Goal: Information Seeking & Learning: Learn about a topic

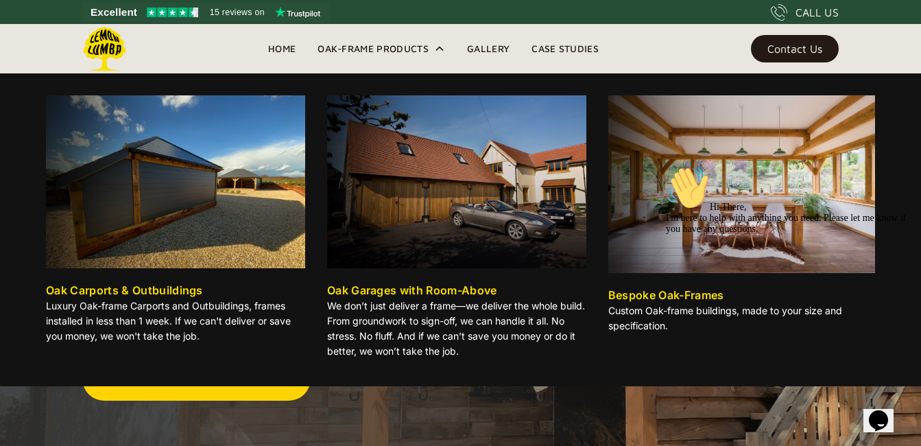
click at [414, 301] on p "We don’t just deliver a frame—we deliver the whole build. From groundwork to si…" at bounding box center [456, 328] width 259 height 60
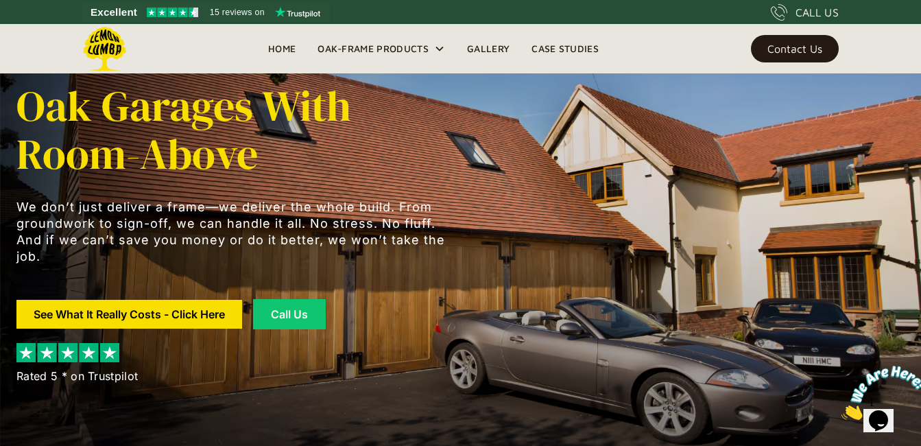
click at [485, 45] on link "Gallery" at bounding box center [488, 48] width 64 height 21
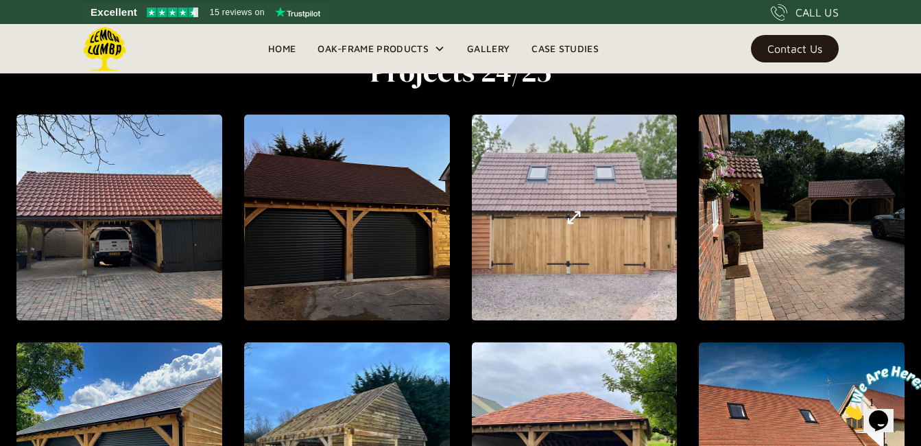
scroll to position [432, 0]
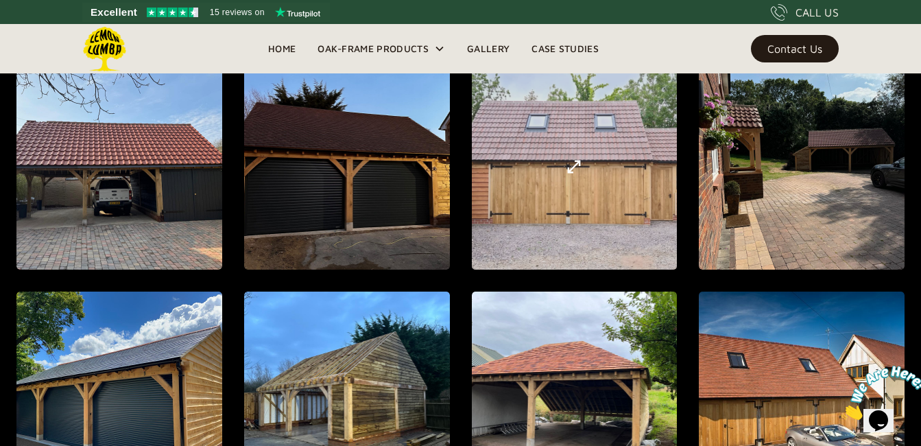
click at [537, 158] on div "open lightbox" at bounding box center [574, 166] width 632 height 670
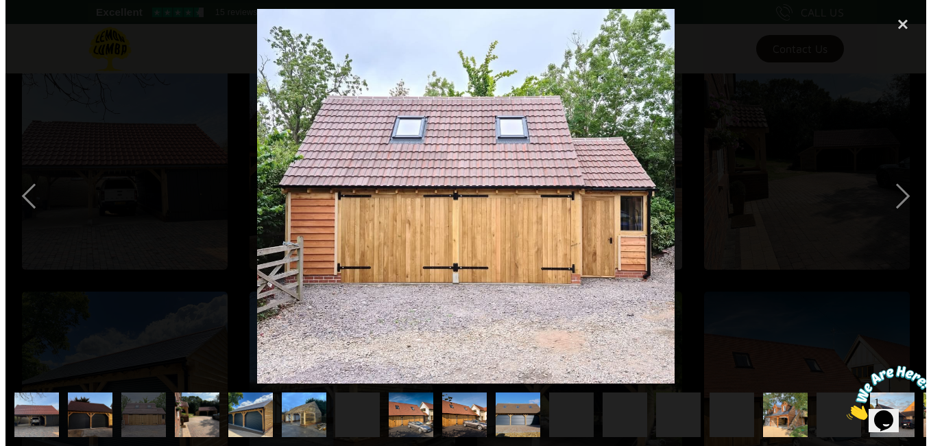
scroll to position [480, 0]
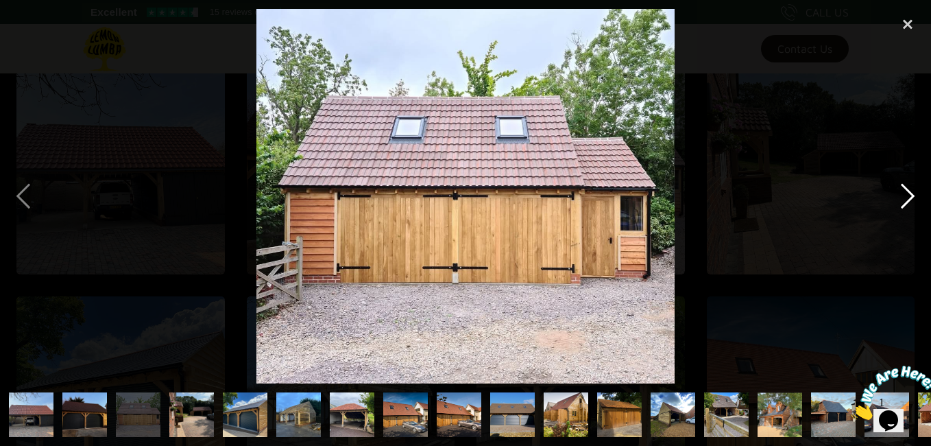
click at [910, 195] on div "next image" at bounding box center [907, 196] width 47 height 374
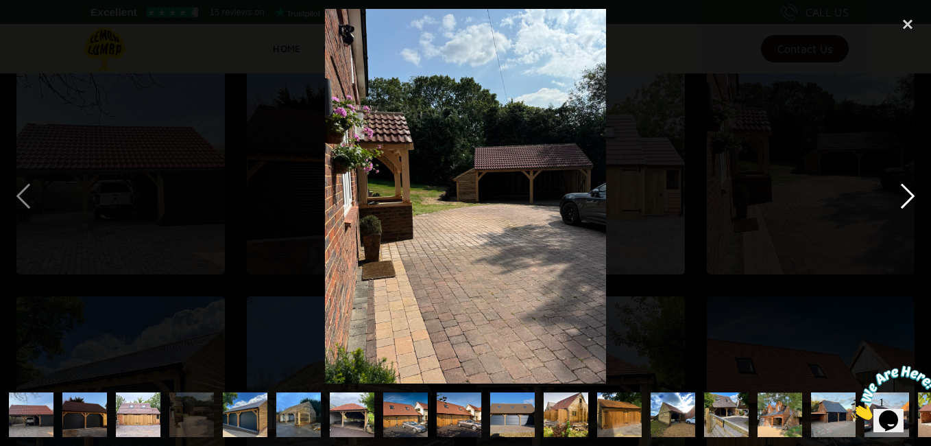
click at [910, 195] on div "next image" at bounding box center [907, 196] width 47 height 374
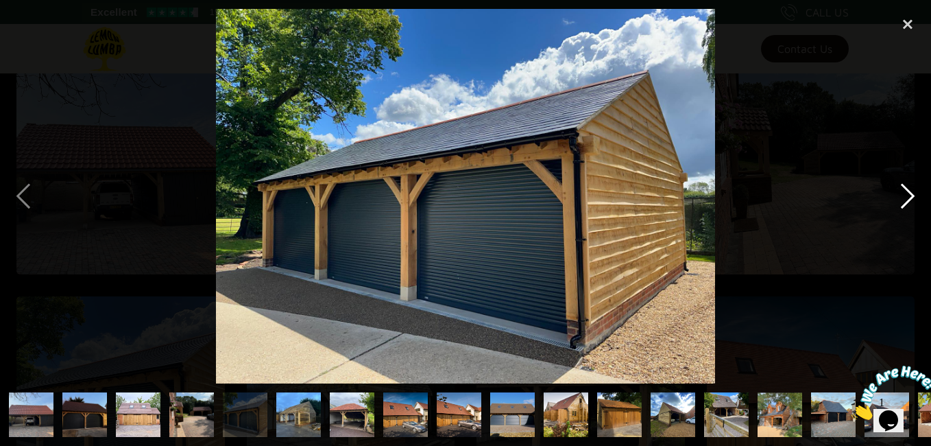
click at [910, 195] on div "next image" at bounding box center [907, 196] width 47 height 374
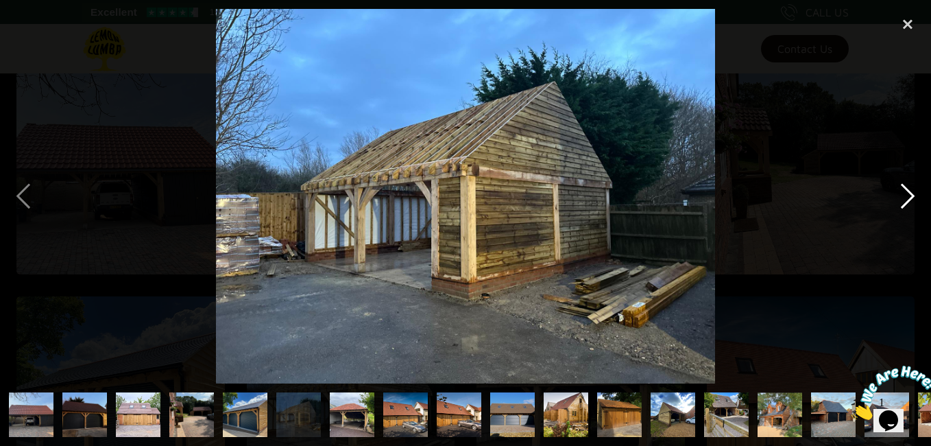
click at [910, 195] on div "next image" at bounding box center [907, 196] width 47 height 374
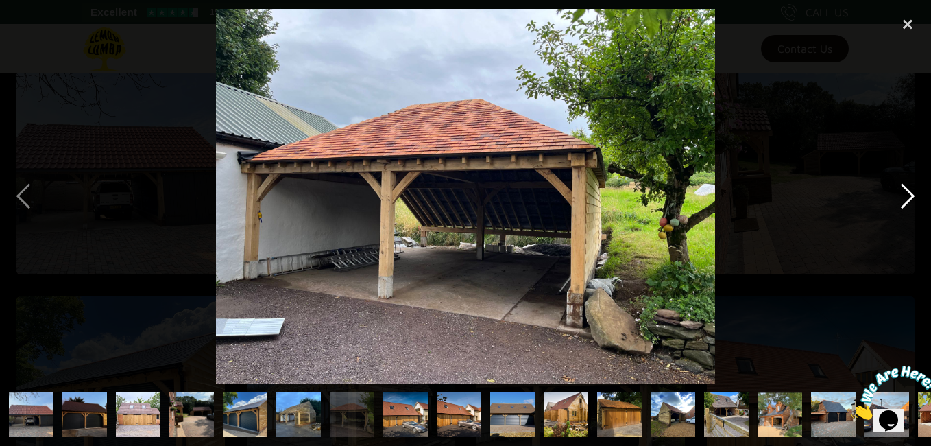
click at [910, 195] on div "next image" at bounding box center [907, 196] width 47 height 374
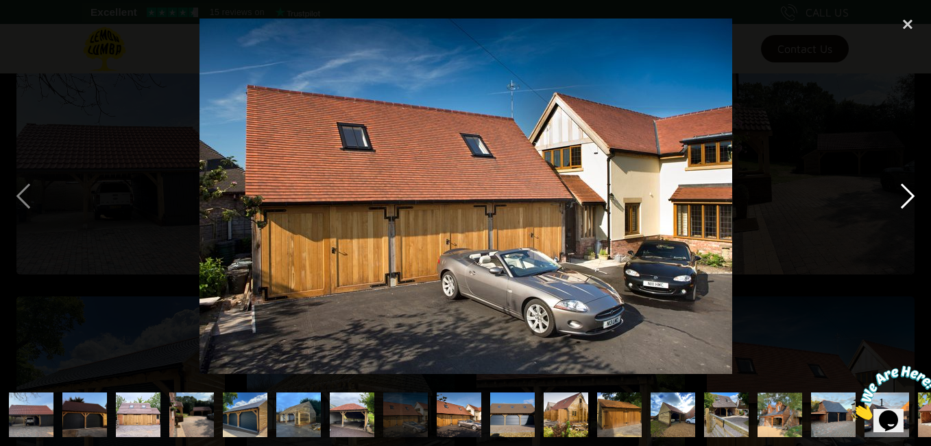
click at [910, 195] on div "next image" at bounding box center [907, 196] width 47 height 374
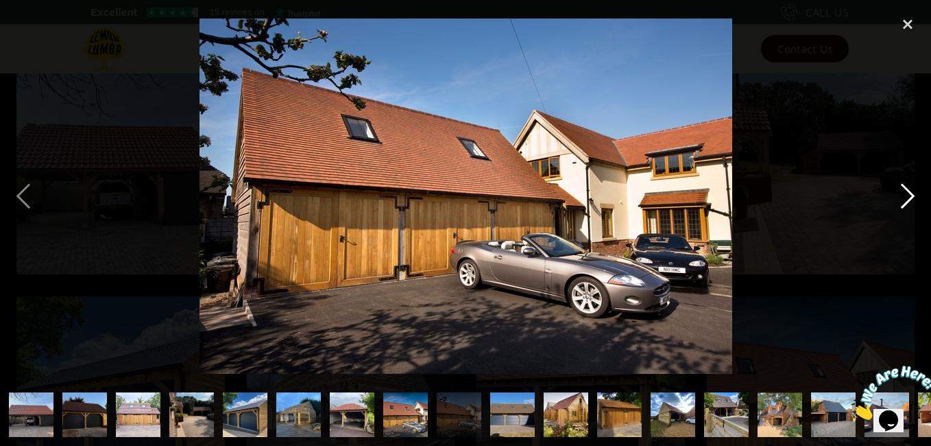
click at [910, 195] on div "next image" at bounding box center [907, 196] width 47 height 374
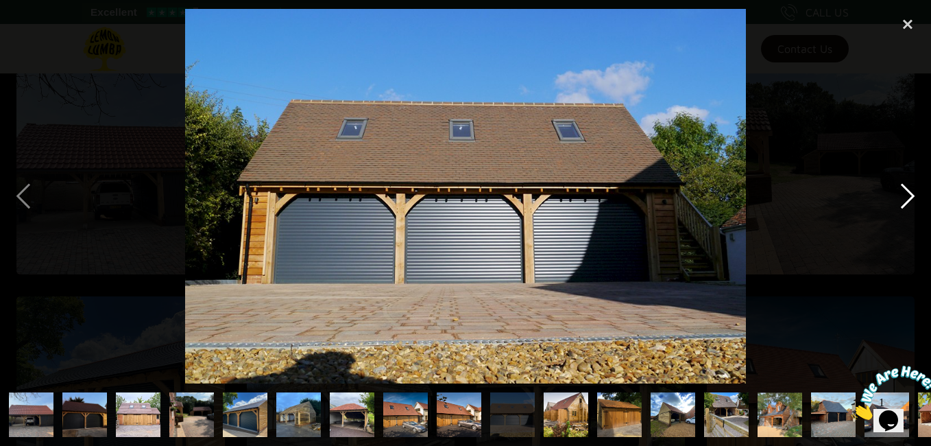
click at [910, 195] on div "next image" at bounding box center [907, 196] width 47 height 374
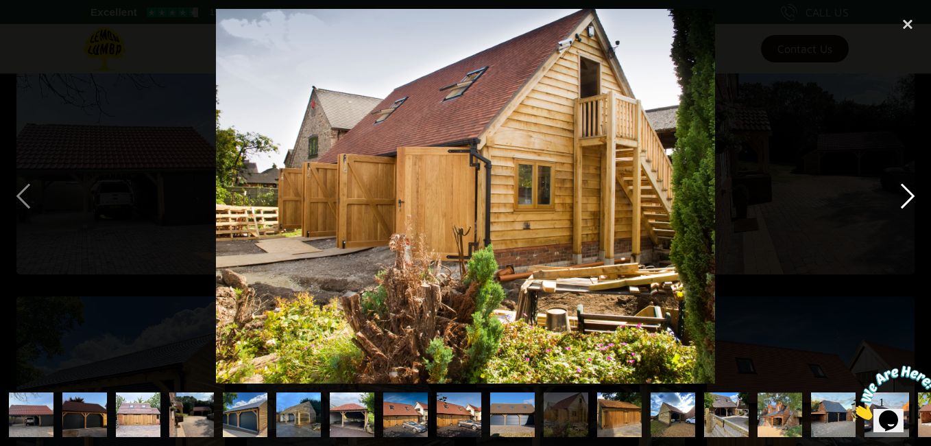
click at [910, 195] on div "next image" at bounding box center [907, 196] width 47 height 374
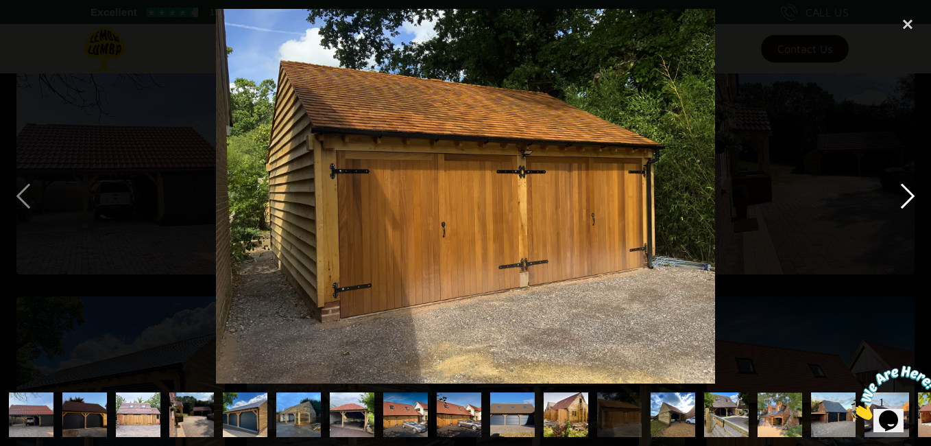
click at [910, 195] on div "next image" at bounding box center [907, 196] width 47 height 374
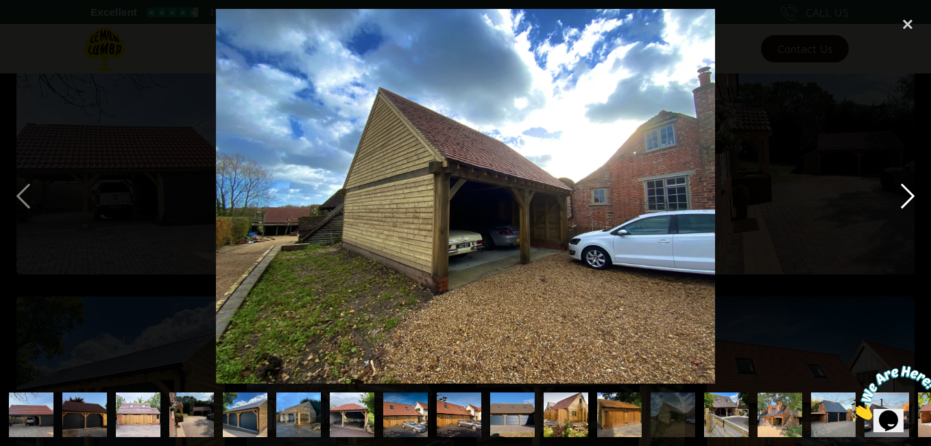
click at [910, 195] on div "next image" at bounding box center [907, 196] width 47 height 374
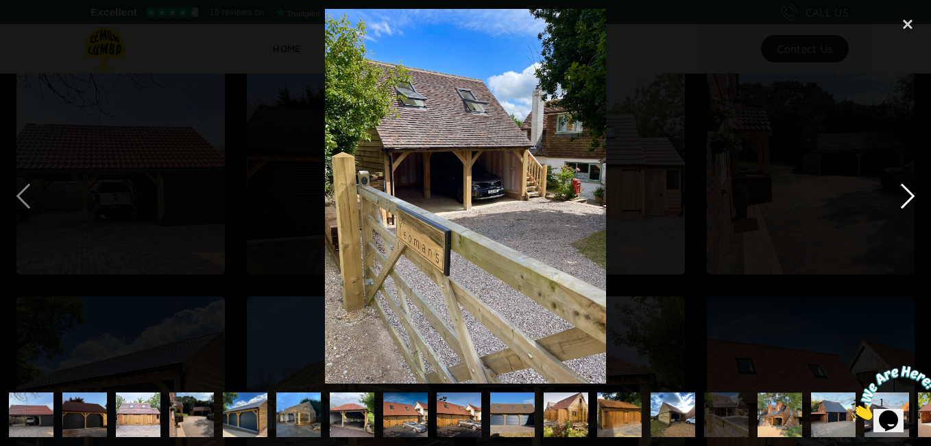
click at [910, 195] on div "next image" at bounding box center [907, 196] width 47 height 374
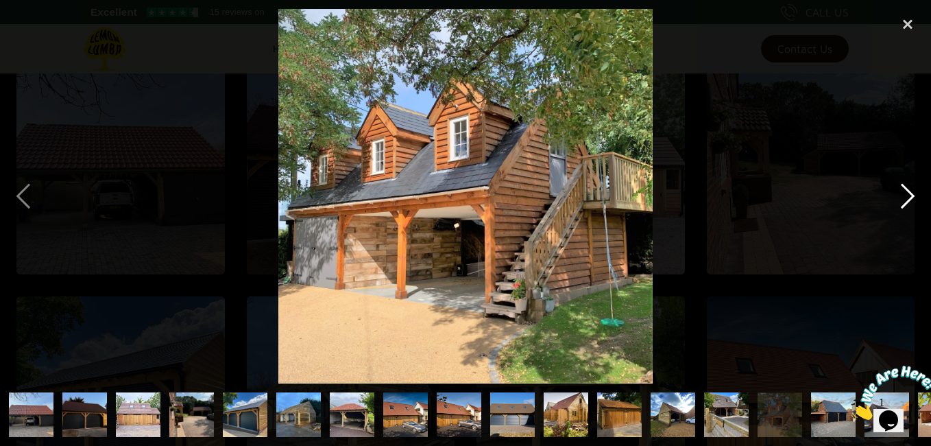
click at [910, 195] on div "next image" at bounding box center [907, 196] width 47 height 374
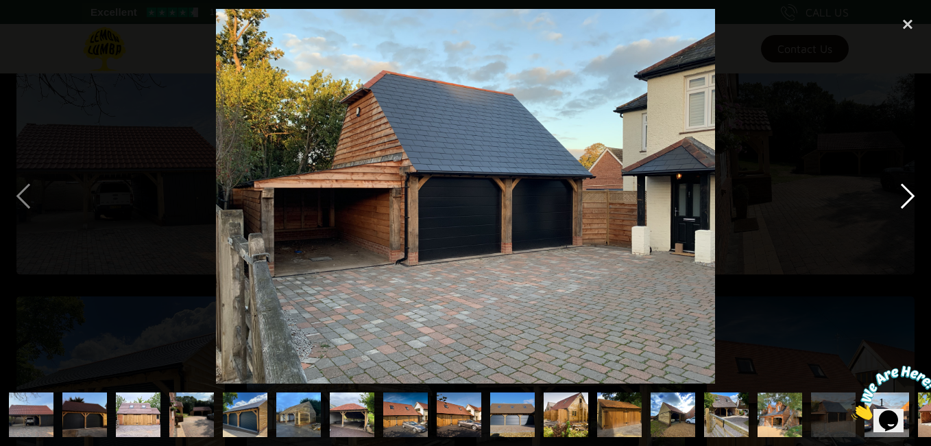
click at [910, 195] on div "next image" at bounding box center [907, 196] width 47 height 374
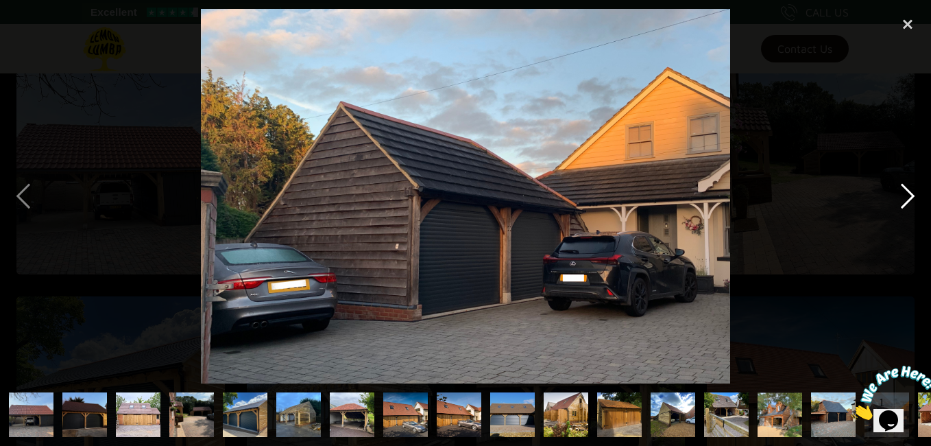
click at [909, 195] on div "next image" at bounding box center [907, 196] width 47 height 374
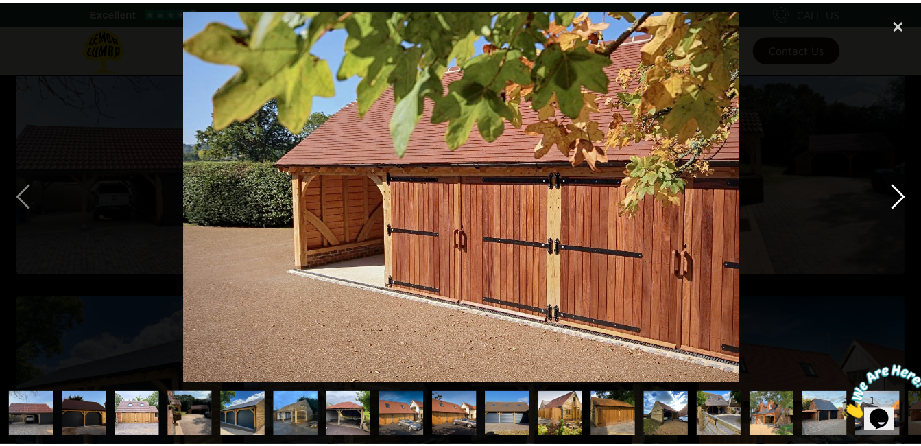
scroll to position [0, 254]
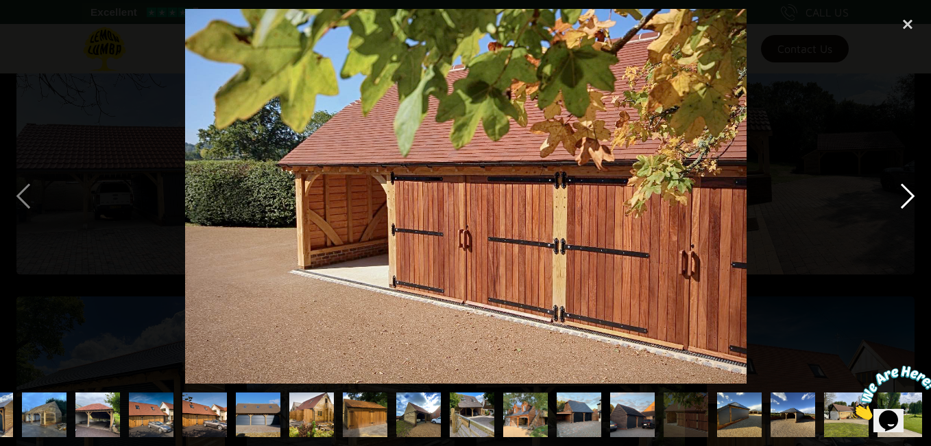
click at [909, 195] on div "next image" at bounding box center [907, 196] width 47 height 374
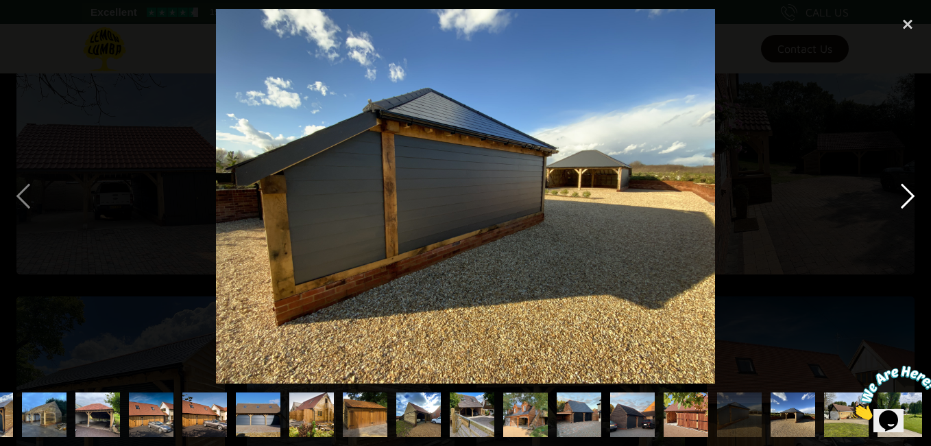
click at [909, 195] on div "next image" at bounding box center [907, 196] width 47 height 374
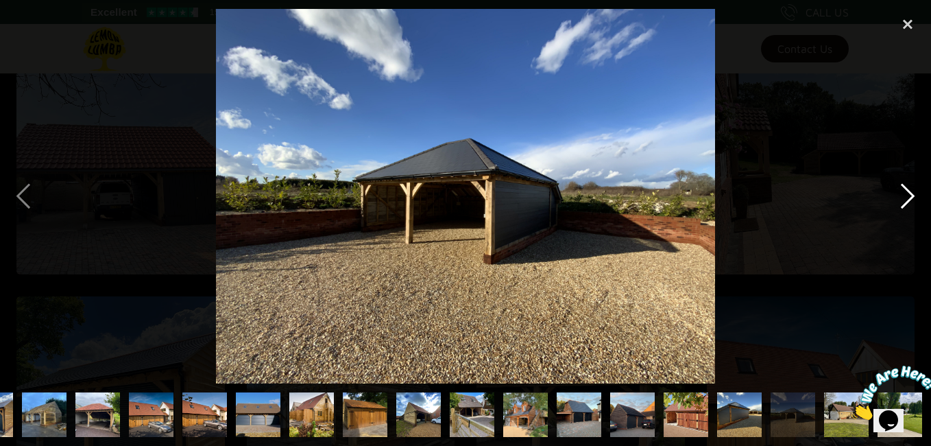
click at [909, 195] on div "next image" at bounding box center [907, 196] width 47 height 374
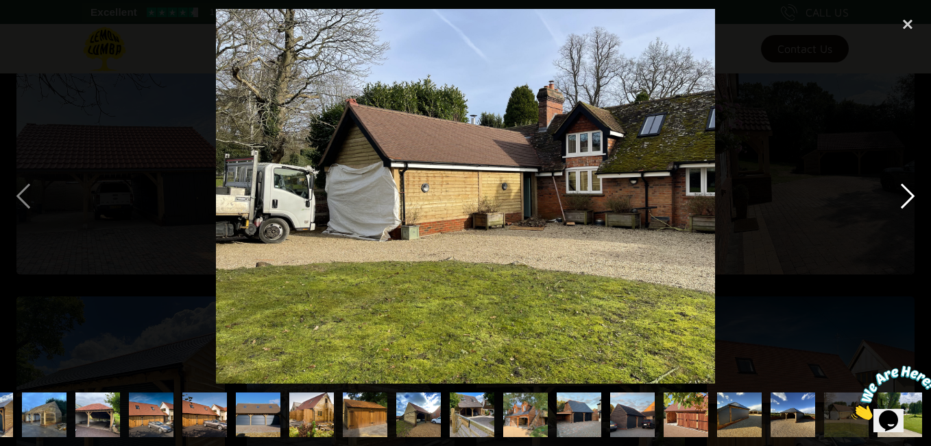
click at [909, 195] on div "next image" at bounding box center [907, 196] width 47 height 374
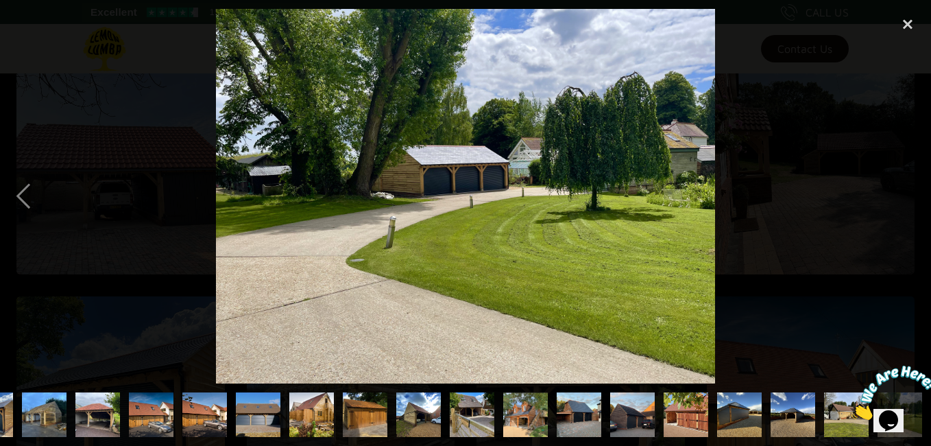
click at [908, 207] on div "next image" at bounding box center [907, 196] width 47 height 374
click at [906, 21] on div "close lightbox" at bounding box center [907, 24] width 47 height 30
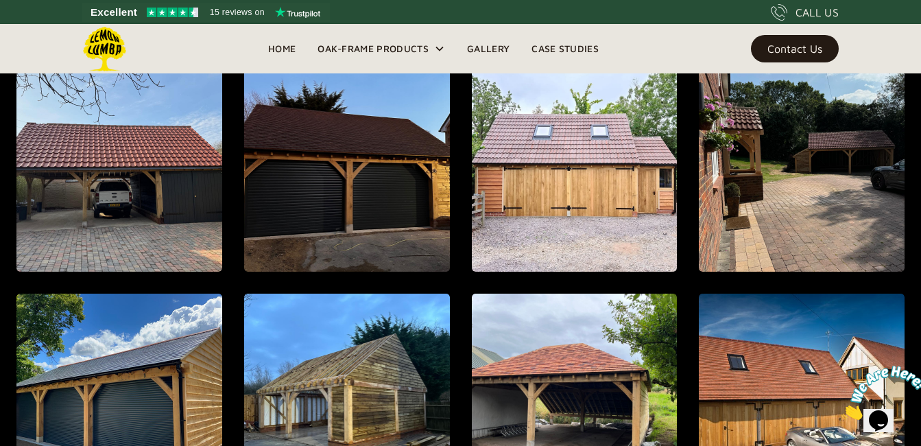
scroll to position [0, 0]
click at [575, 50] on link "Case Studies" at bounding box center [564, 48] width 89 height 21
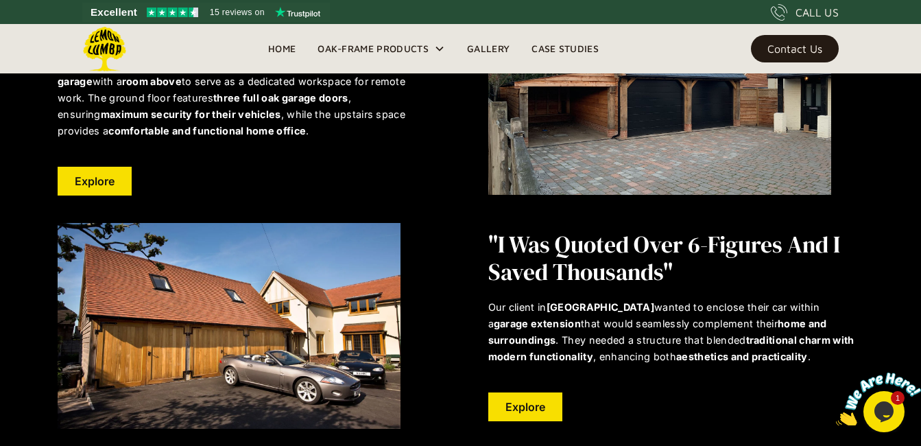
scroll to position [2831, 0]
click at [514, 391] on link "Explore" at bounding box center [525, 405] width 74 height 29
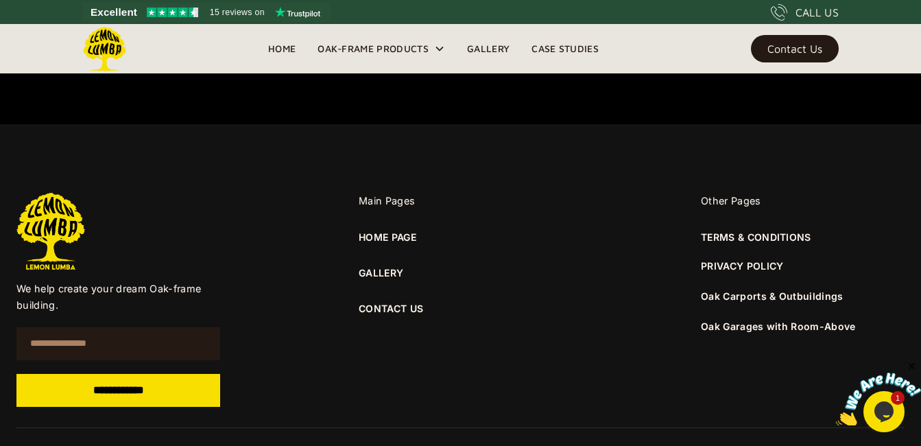
scroll to position [912, 0]
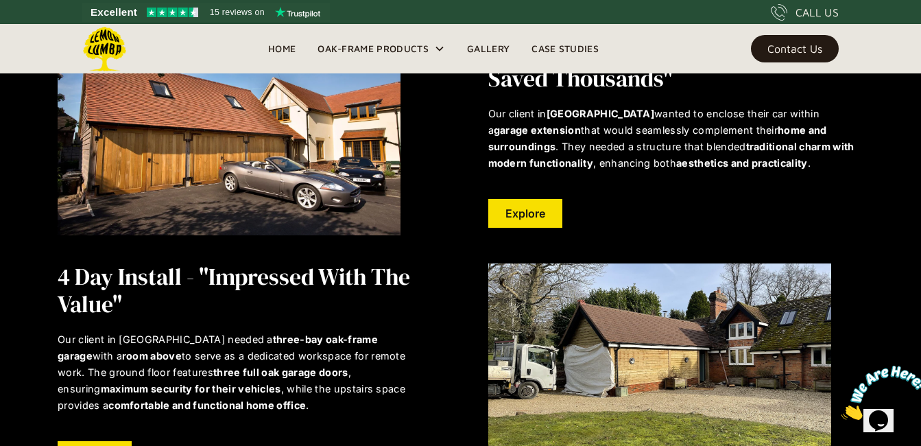
scroll to position [3023, 0]
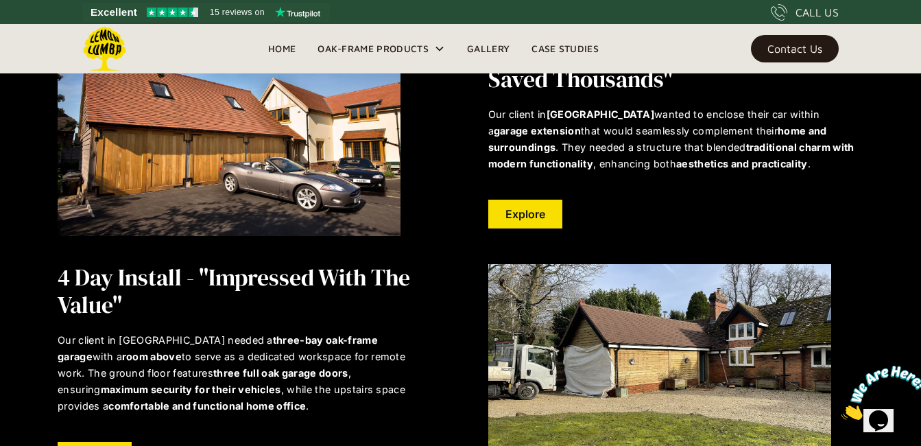
click at [796, 49] on div "Contact Us" at bounding box center [794, 49] width 55 height 10
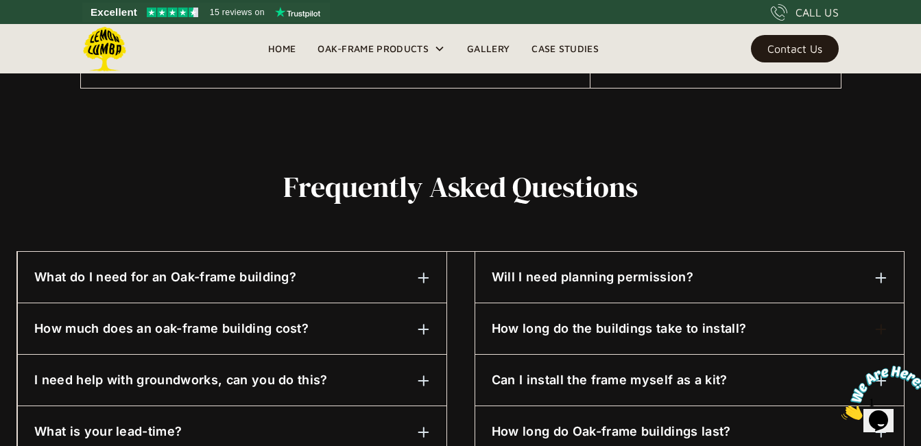
scroll to position [576, 0]
click at [875, 282] on img at bounding box center [881, 277] width 12 height 12
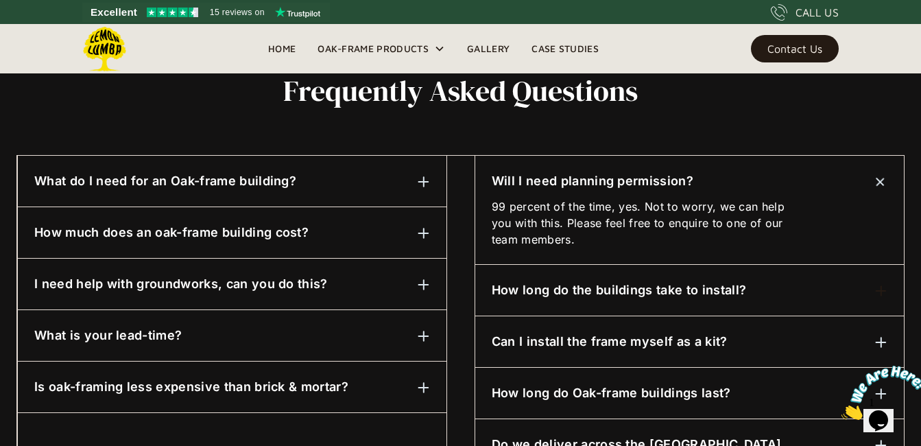
scroll to position [672, 0]
click at [819, 215] on div "Will I need planning permission? 99 percent of the time, yes. Not to worry, we …" at bounding box center [689, 209] width 428 height 109
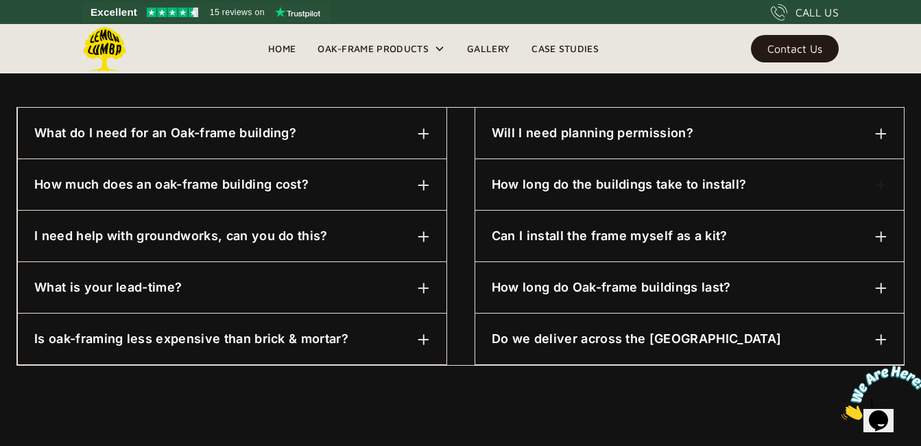
scroll to position [720, 0]
click at [426, 289] on img at bounding box center [423, 287] width 12 height 12
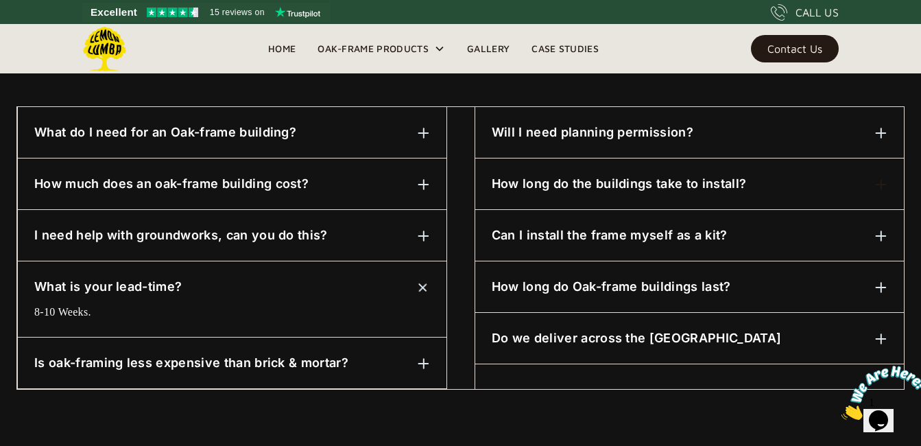
click at [426, 289] on img at bounding box center [422, 286] width 17 height 17
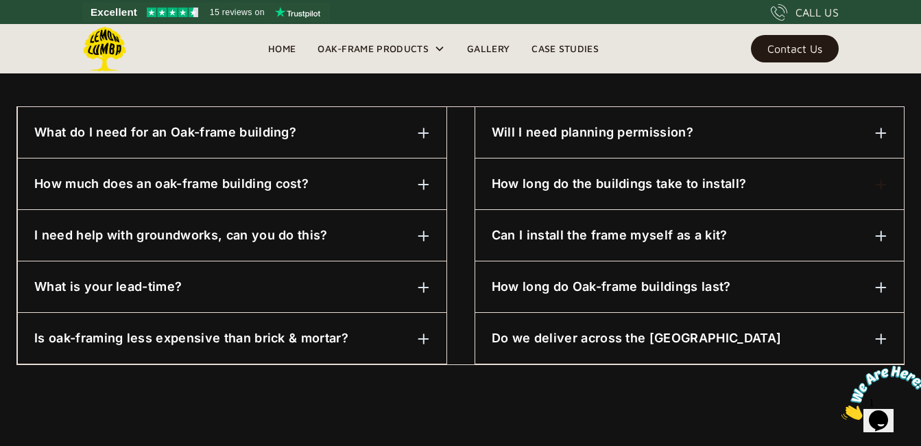
click at [422, 239] on img at bounding box center [423, 236] width 12 height 12
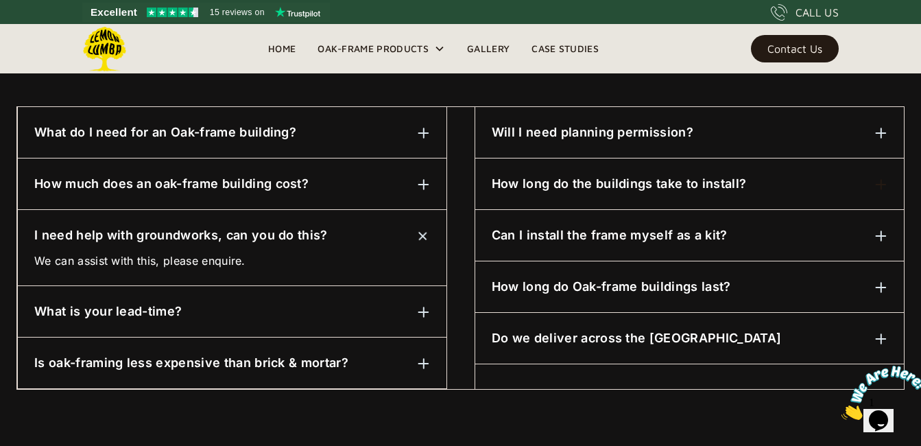
click at [428, 187] on img at bounding box center [423, 184] width 12 height 12
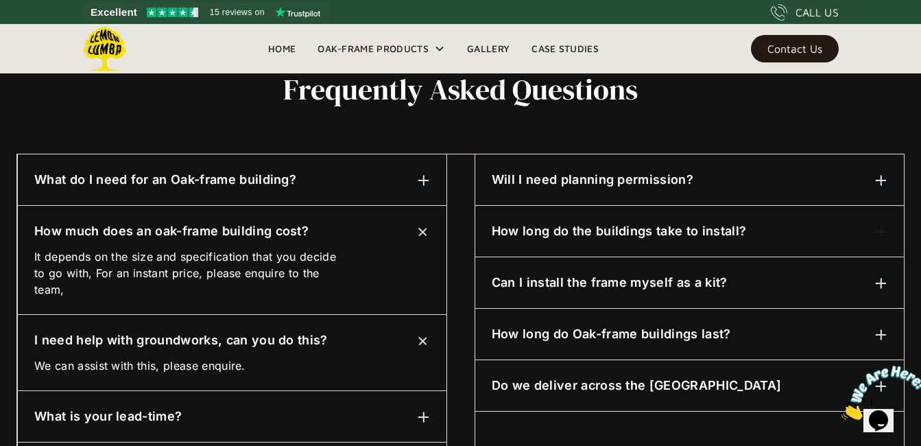
scroll to position [672, 0]
click at [421, 184] on img at bounding box center [423, 181] width 12 height 12
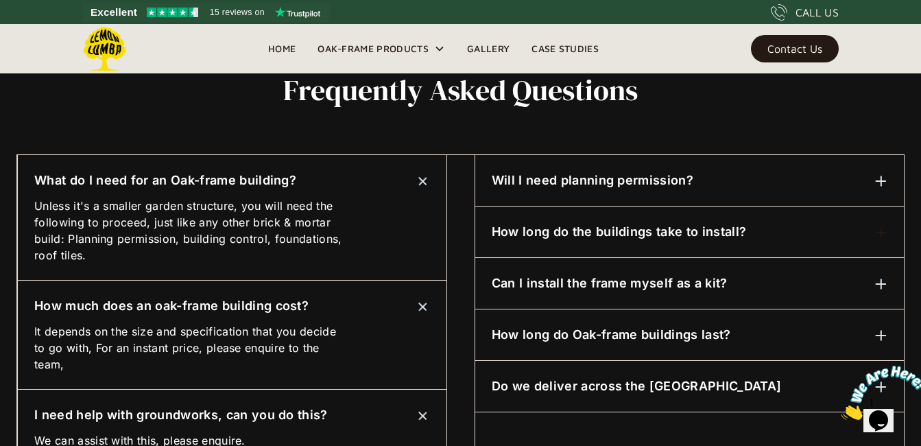
click at [487, 49] on link "Gallery" at bounding box center [488, 48] width 64 height 21
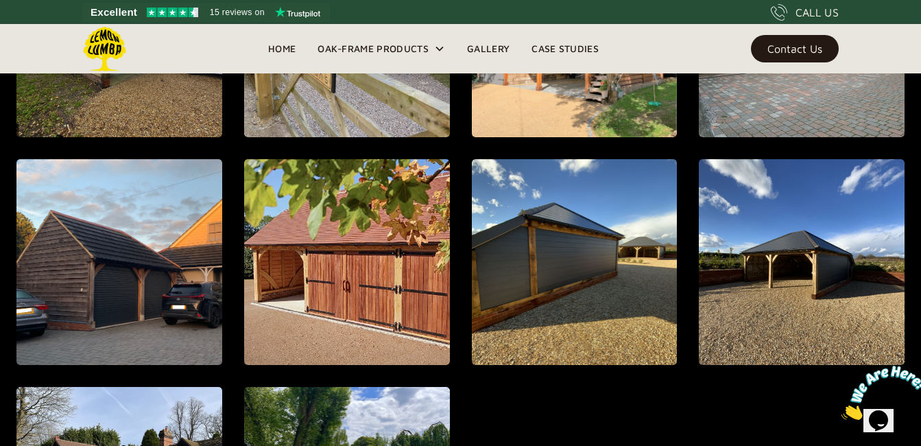
scroll to position [1296, 0]
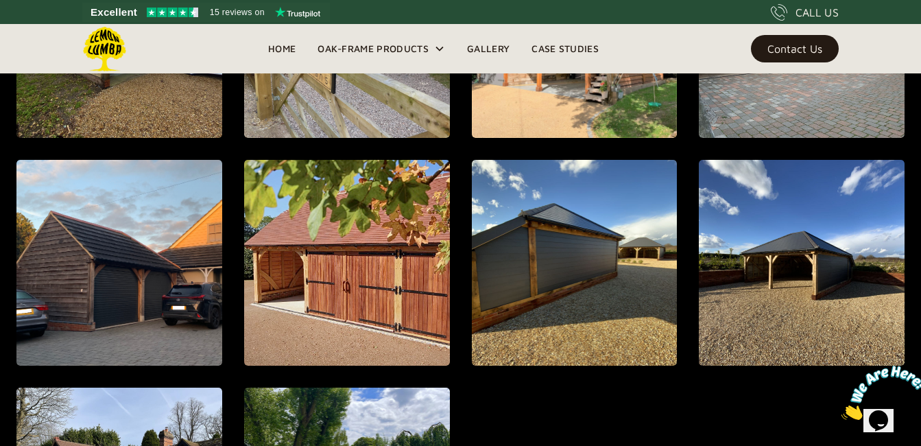
click at [556, 43] on link "Case Studies" at bounding box center [564, 48] width 89 height 21
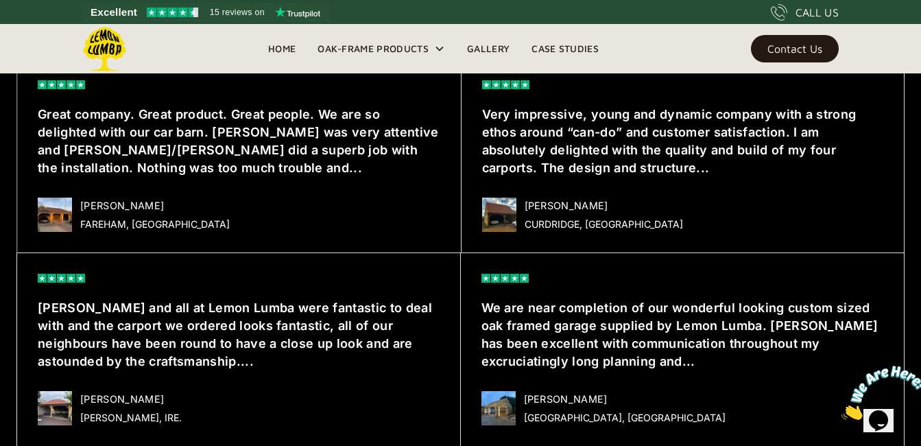
scroll to position [3644, 0]
click at [493, 198] on img at bounding box center [499, 215] width 34 height 34
click at [606, 178] on div at bounding box center [683, 188] width 402 height 21
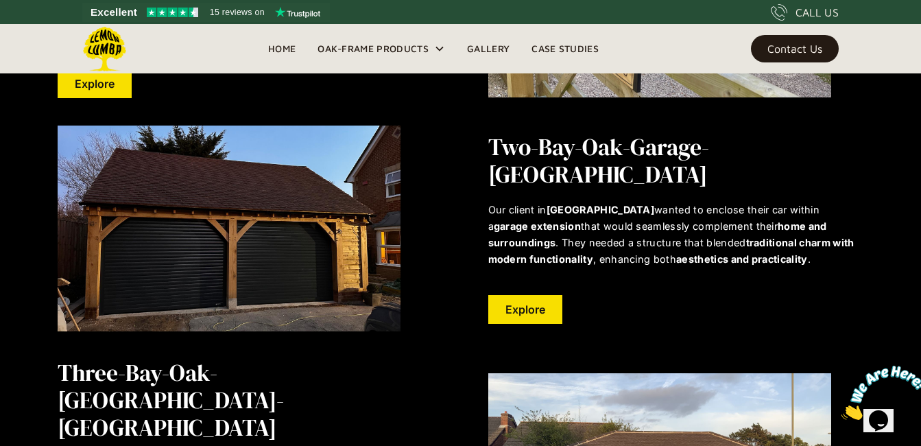
scroll to position [1965, 0]
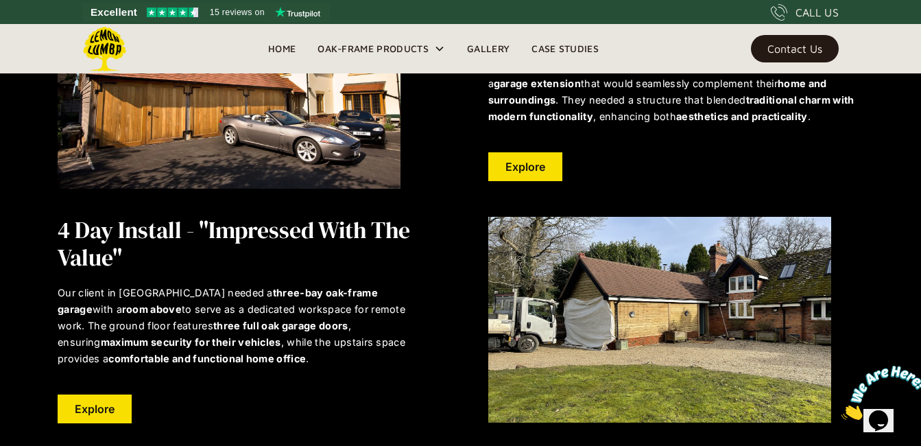
scroll to position [3071, 0]
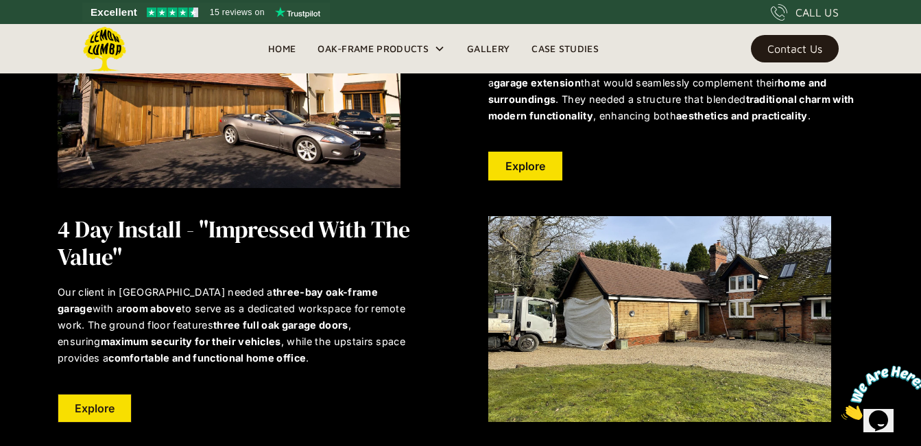
click at [95, 393] on link "Explore" at bounding box center [95, 407] width 74 height 29
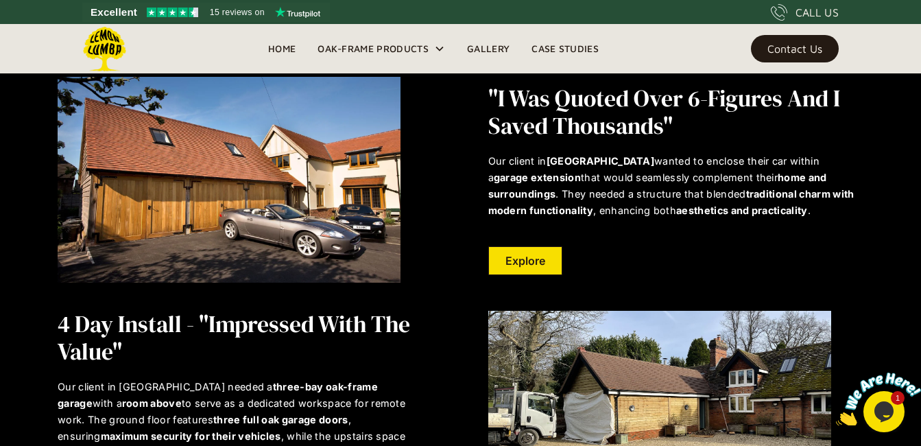
scroll to position [2975, 0]
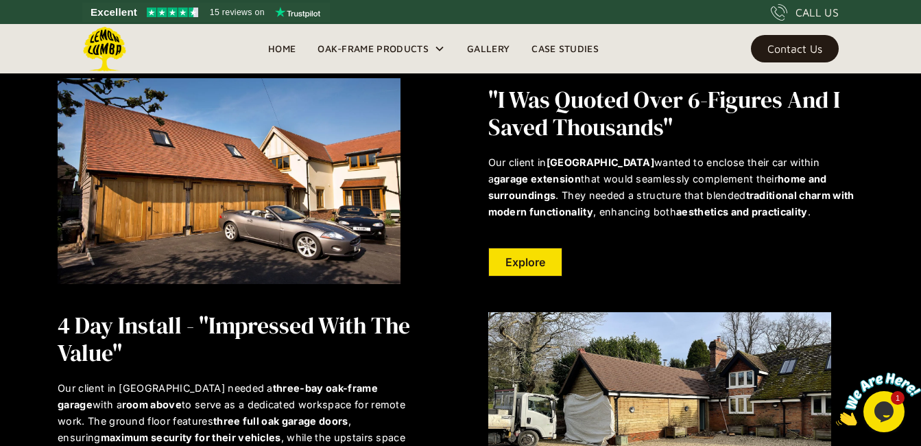
click at [513, 247] on link "Explore" at bounding box center [525, 261] width 74 height 29
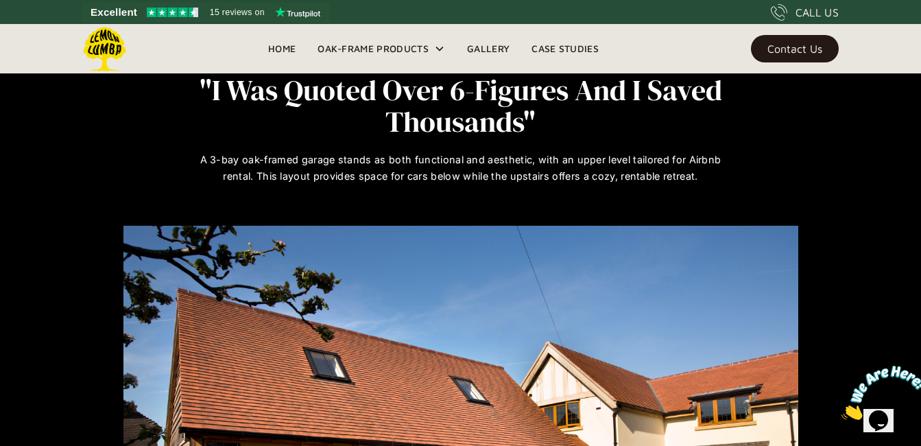
scroll to position [48, 0]
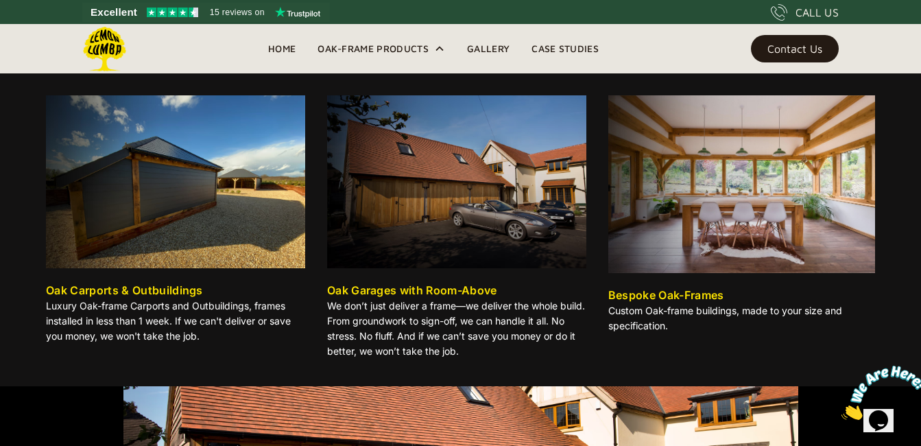
click at [435, 165] on img at bounding box center [456, 181] width 259 height 173
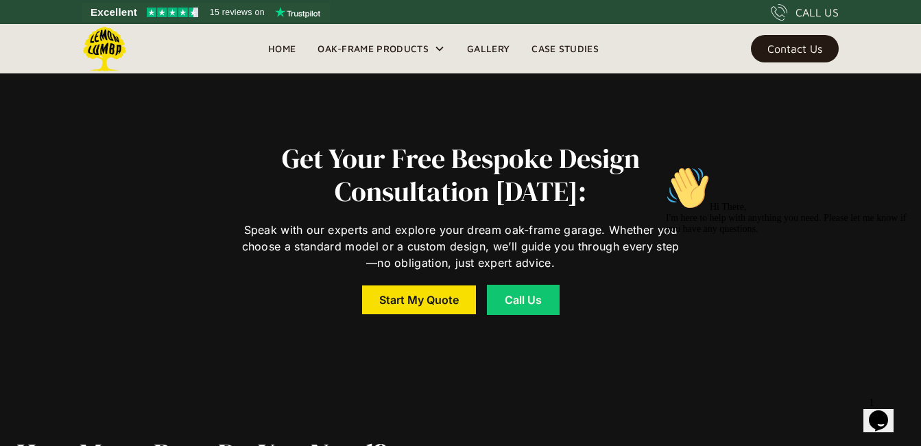
scroll to position [2015, 0]
click at [790, 45] on div "Contact Us" at bounding box center [794, 49] width 55 height 10
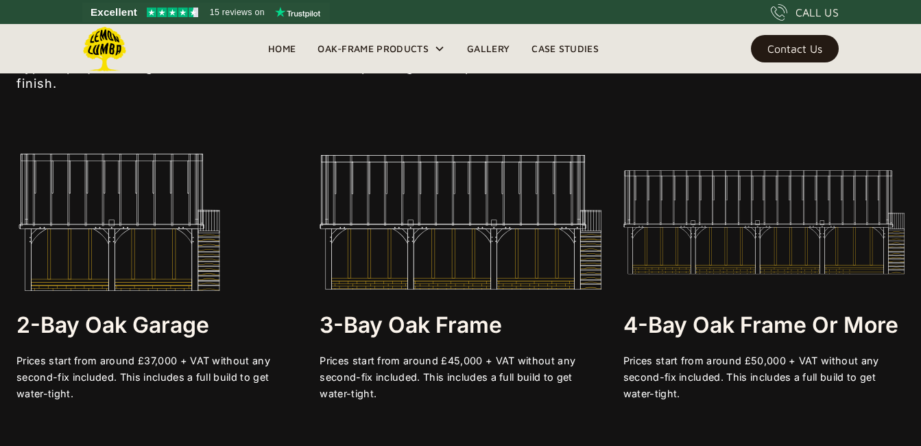
scroll to position [2447, 0]
